Goal: Transaction & Acquisition: Download file/media

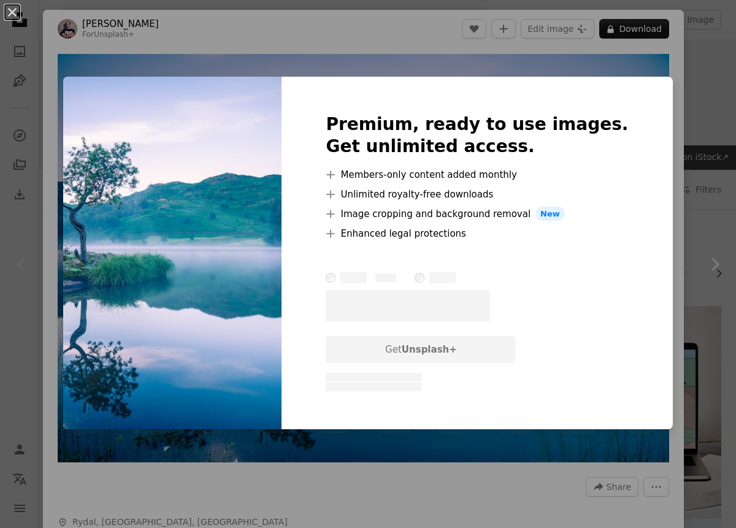
scroll to position [183, 0]
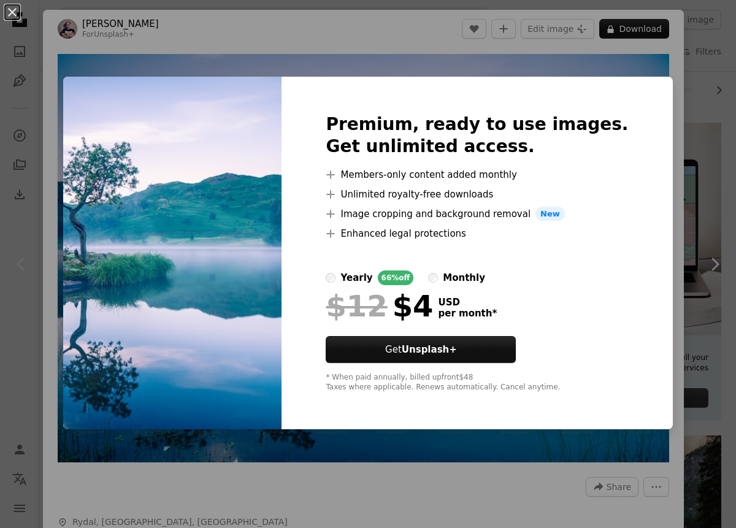
click at [664, 79] on div "An X shape Premium, ready to use images. Get unlimited access. A plus sign Memb…" at bounding box center [368, 264] width 736 height 528
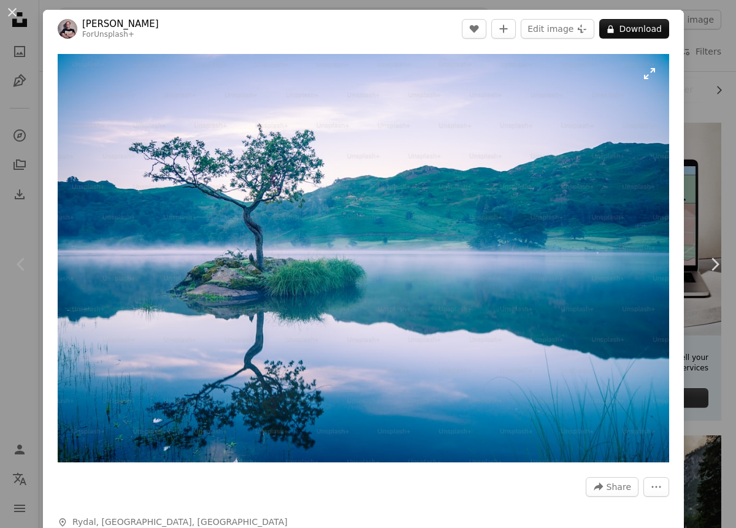
click at [295, 117] on img "Zoom in on this image" at bounding box center [364, 258] width 612 height 409
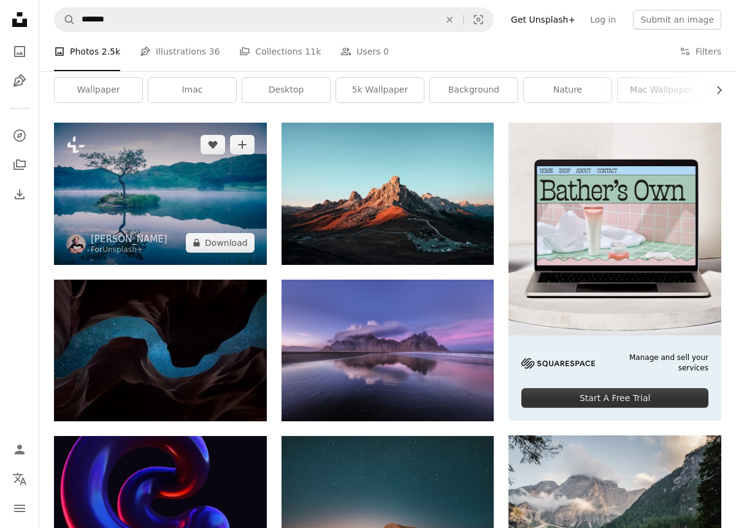
click at [187, 198] on img at bounding box center [160, 194] width 213 height 142
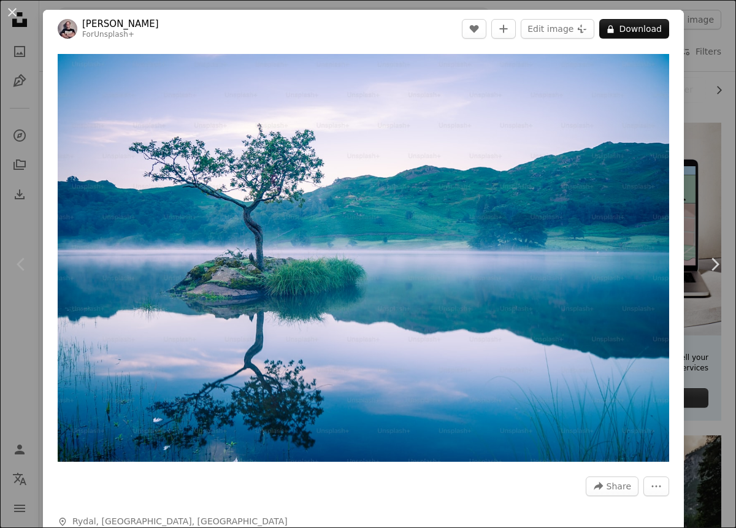
click at [10, 11] on button "An X shape" at bounding box center [12, 12] width 15 height 15
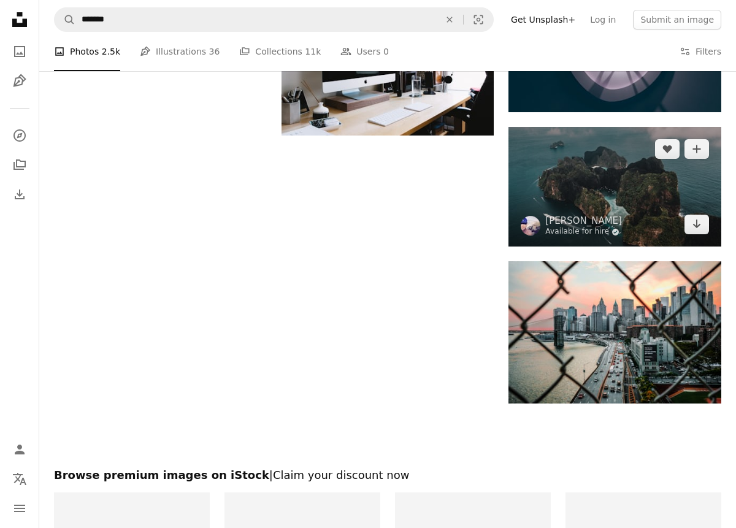
scroll to position [1242, 0]
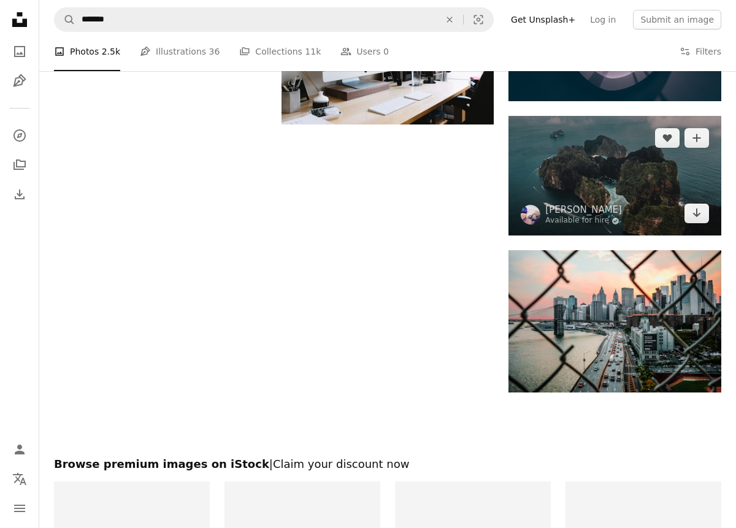
click at [641, 189] on img at bounding box center [615, 176] width 213 height 120
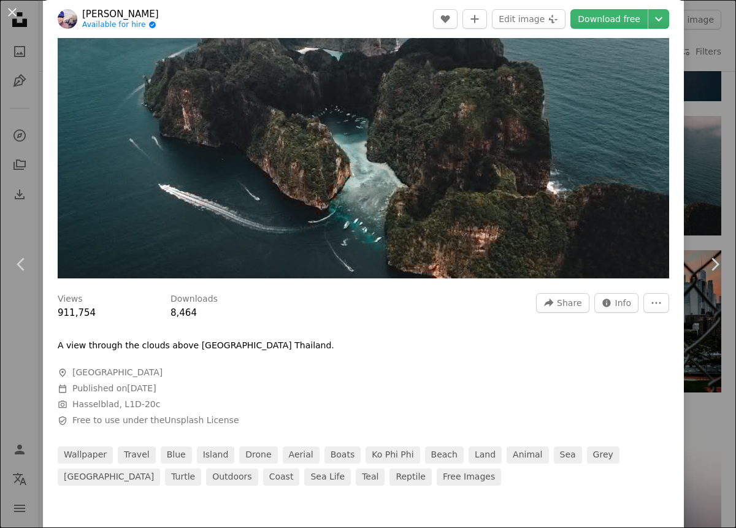
scroll to position [118, 0]
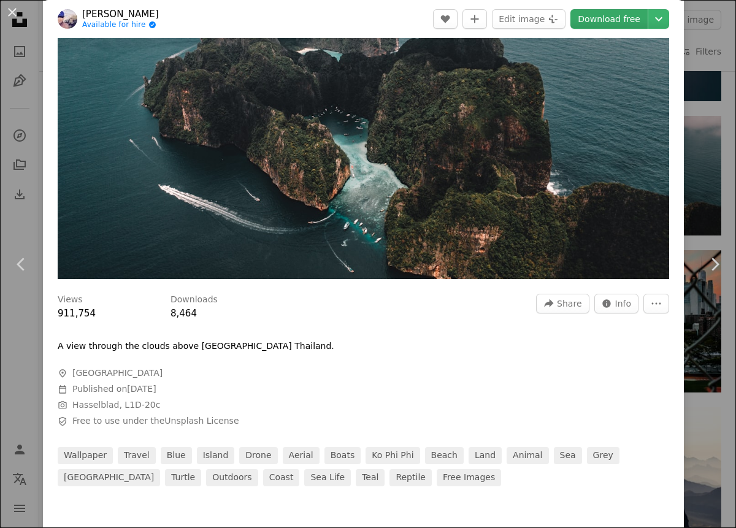
click at [612, 18] on link "Download free" at bounding box center [609, 19] width 77 height 20
